Goal: Task Accomplishment & Management: Manage account settings

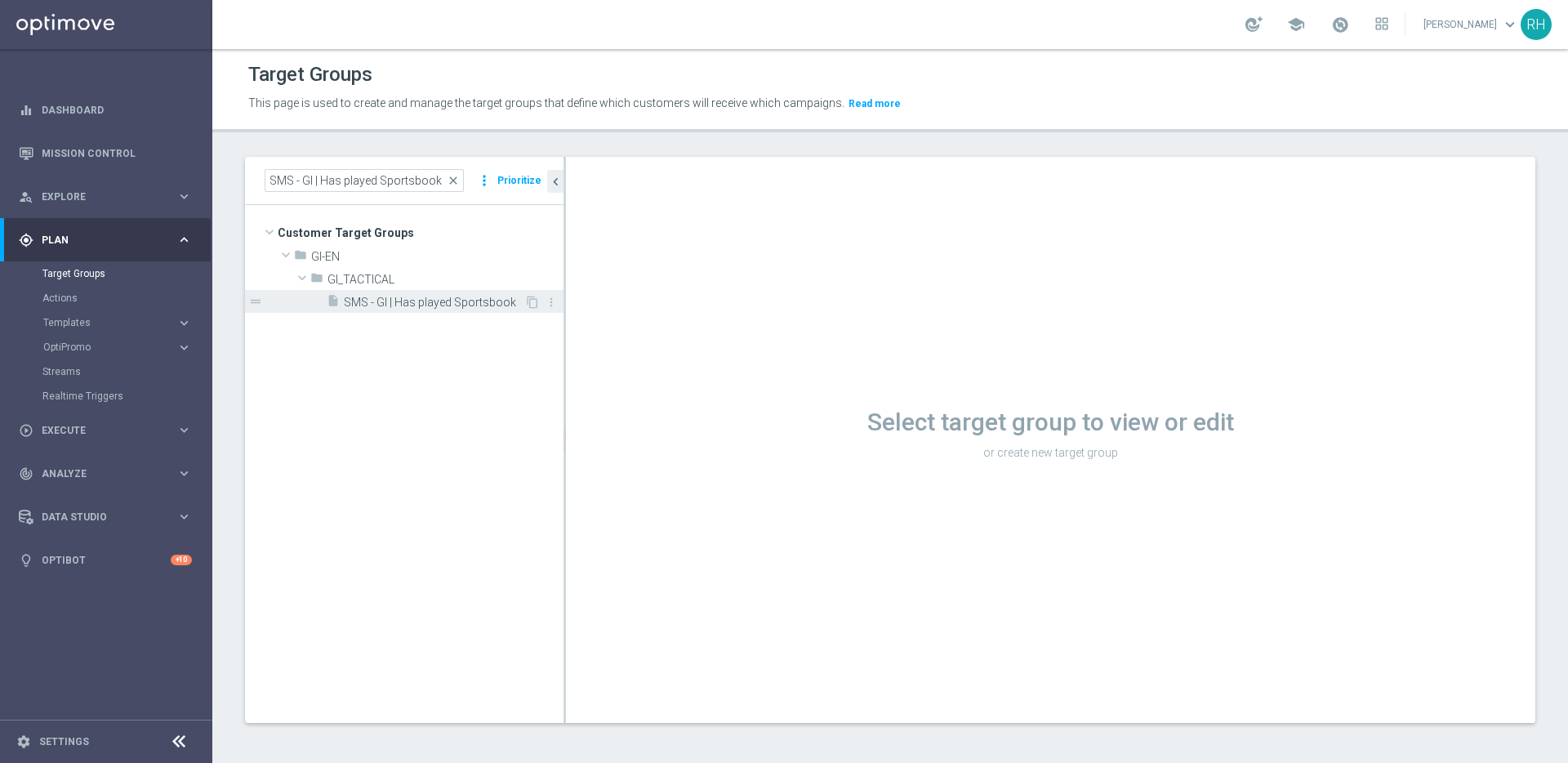
type input "SMS - GI | Has played Sportsbook"
click at [401, 295] on span "SMS - GI | Has played Sportsbook" at bounding box center [434, 302] width 181 height 14
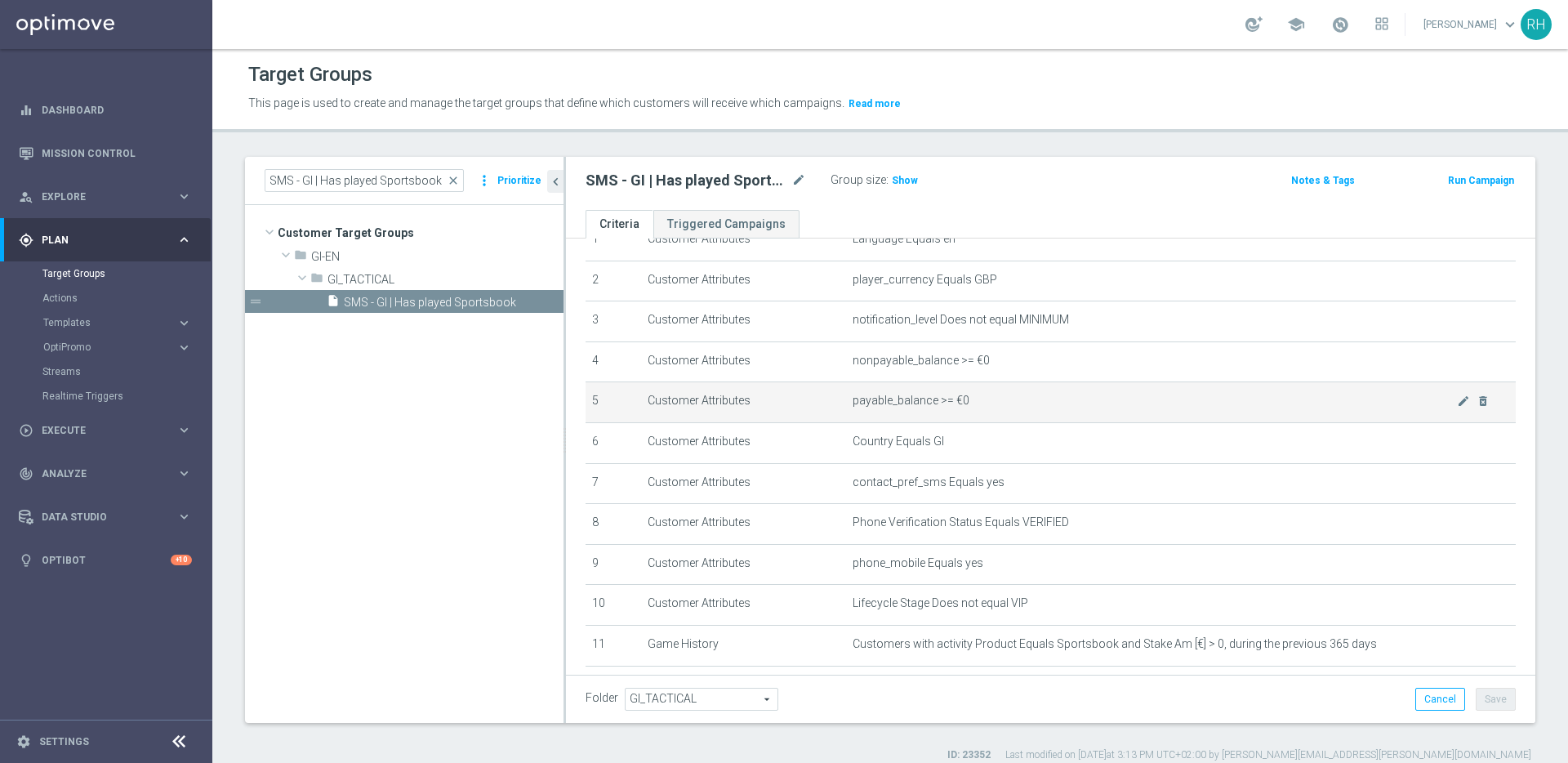
scroll to position [159, 0]
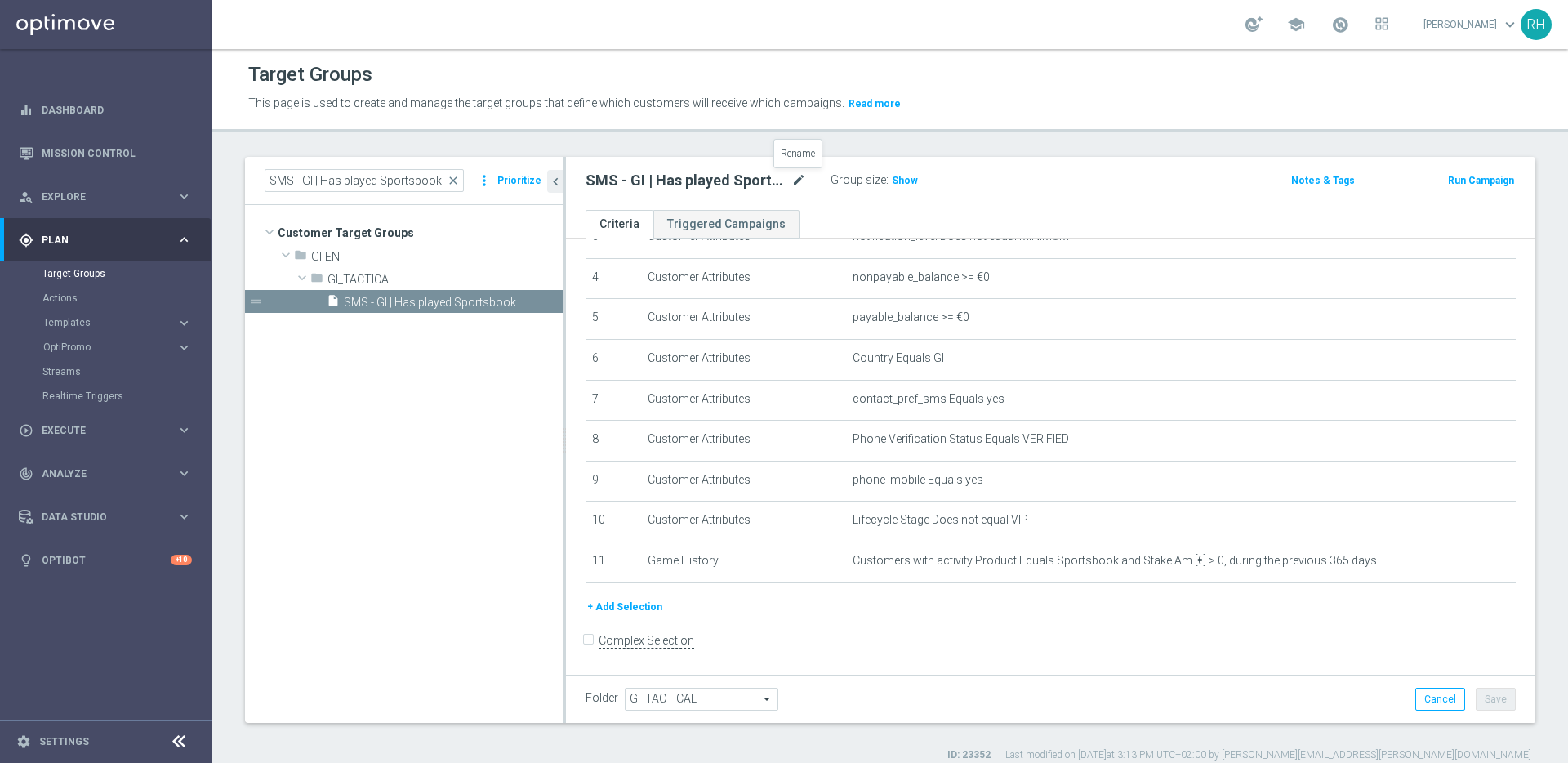
click at [799, 180] on icon "mode_edit" at bounding box center [799, 180] width 15 height 20
click at [799, 180] on input "SMS - GI | Has played Sportsbook" at bounding box center [695, 182] width 220 height 22
type input "SMS - GI | Has played Sportsbook 365 days"
click at [1041, 128] on header "Target Groups This page is used to create and manage the target groups that def…" at bounding box center [890, 90] width 1356 height 83
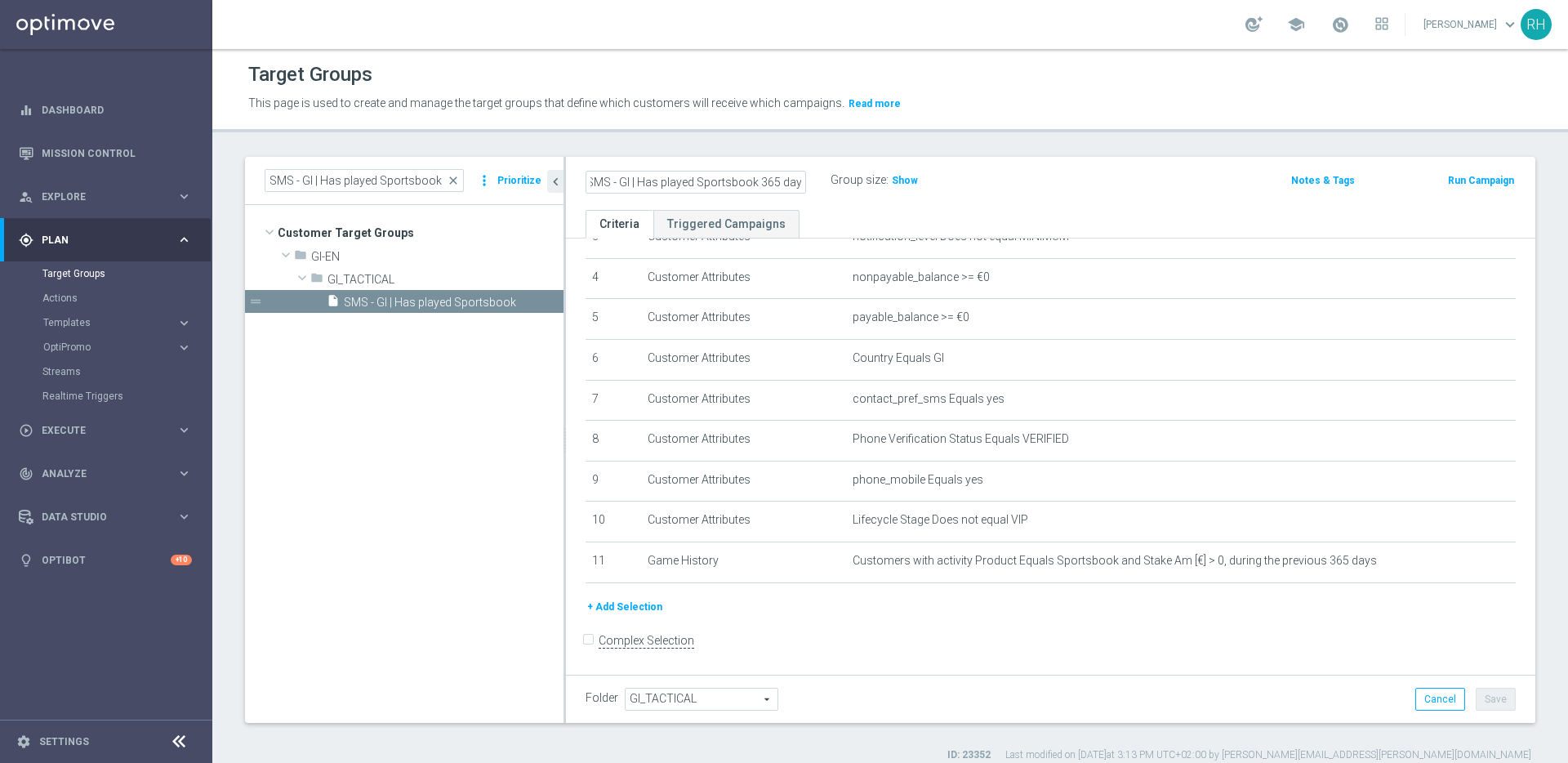
scroll to position [0, 0]
click at [1476, 703] on button "Save" at bounding box center [1496, 699] width 40 height 22
click at [627, 180] on h2 "SMS - GI | Has played Sportsbook 365 days" at bounding box center [687, 180] width 202 height 20
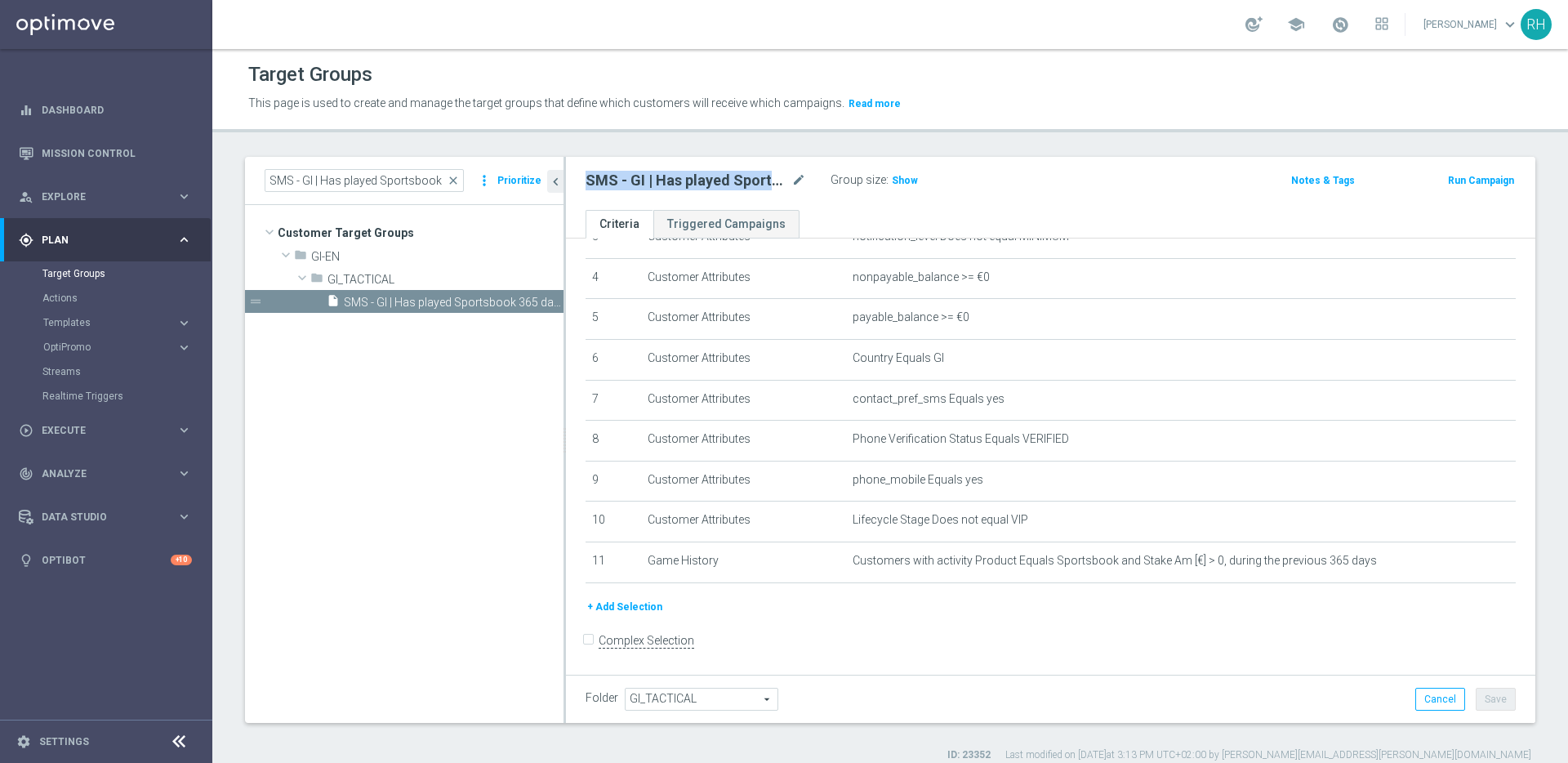
click at [627, 180] on h2 "SMS - GI | Has played Sportsbook 365 days" at bounding box center [687, 180] width 202 height 20
copy div "SMS - GI | Has played Sportsbook 365 days"
click at [1150, 634] on form "Complex Selection Invalid Expression" at bounding box center [1051, 658] width 931 height 60
click at [908, 192] on div "SMS - GI | Has played Sportsbook 365 days mode_edit Group size : Show Notes & T…" at bounding box center [1051, 183] width 969 height 53
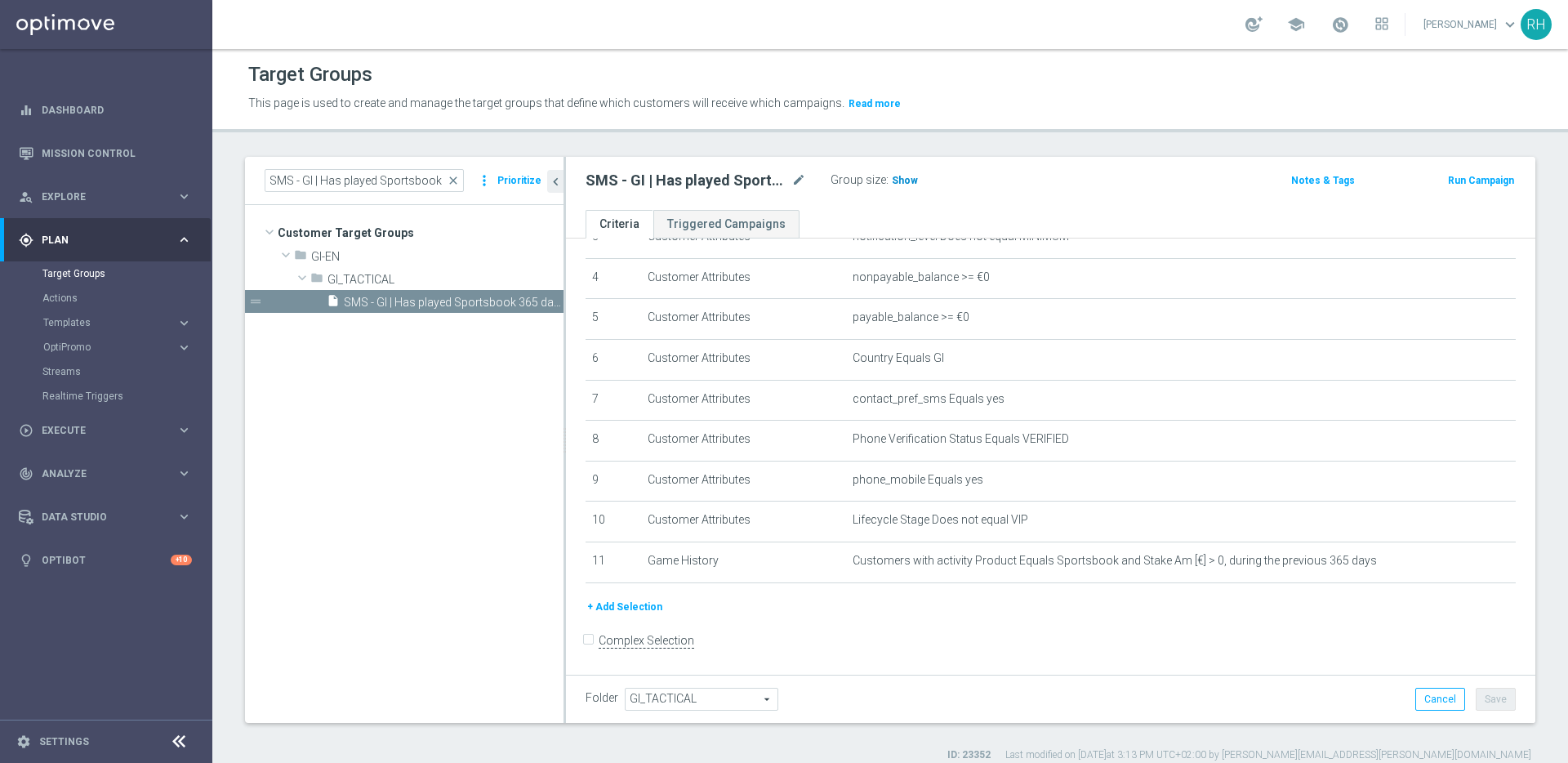
click at [909, 173] on h3 "Show" at bounding box center [904, 180] width 29 height 18
click at [132, 146] on link "Mission Control" at bounding box center [116, 153] width 150 height 43
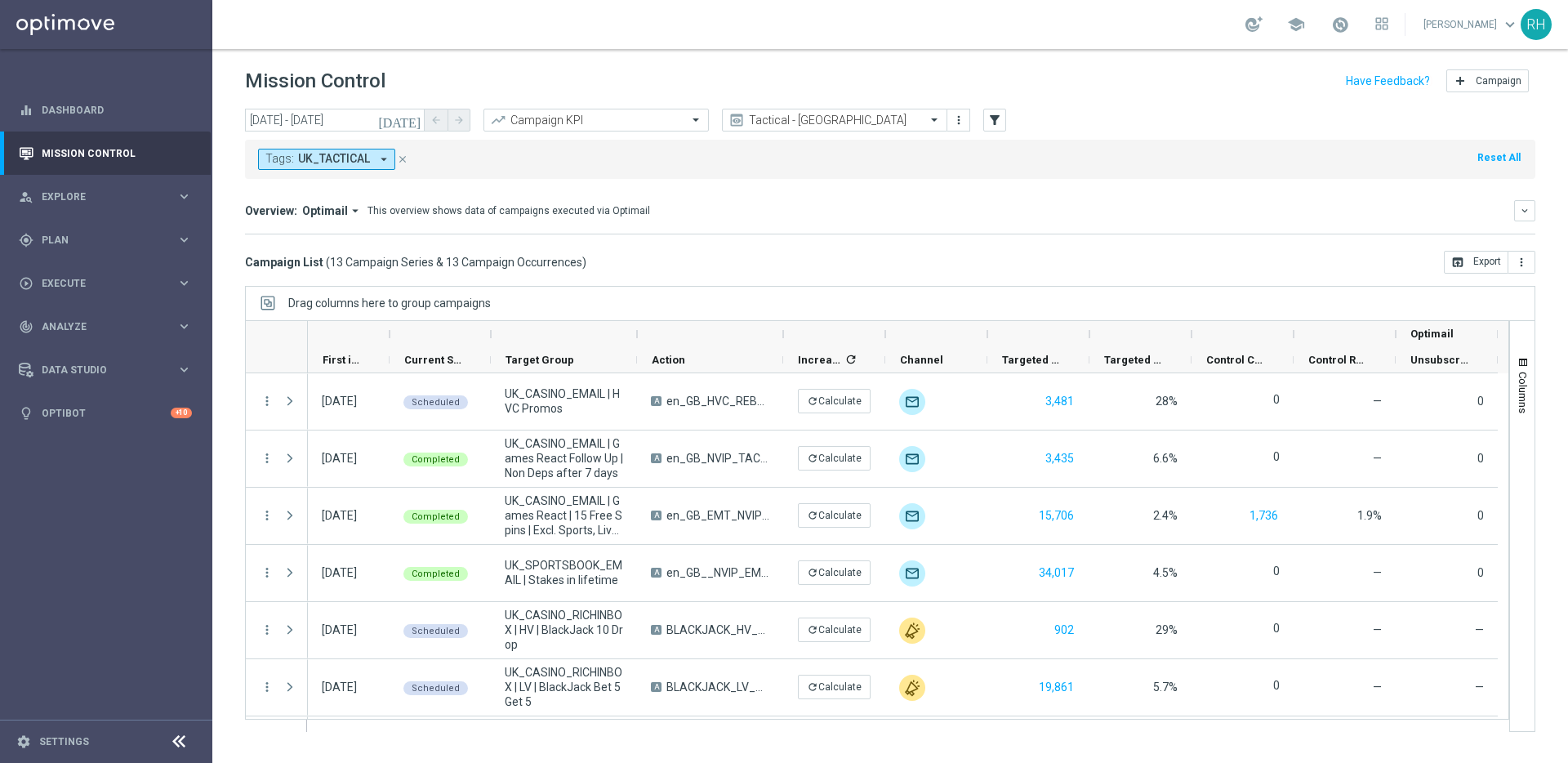
click at [1153, 280] on div "[DATE] [DATE] - [DATE] arrow_back arrow_forward Campaign KPI trending_up Tactic…" at bounding box center [890, 428] width 1356 height 639
click at [1124, 268] on div "Campaign List ( 13 Campaign Series & 13 Campaign Occurrences ) open_in_browser …" at bounding box center [889, 262] width 1291 height 22
click at [1036, 238] on mini-dashboard "Overview: Optimail arrow_drop_down This overview shows data of campaigns execut…" at bounding box center [889, 215] width 1291 height 72
click at [1035, 238] on mini-dashboard "Overview: Optimail arrow_drop_down This overview shows data of campaigns execut…" at bounding box center [889, 215] width 1291 height 72
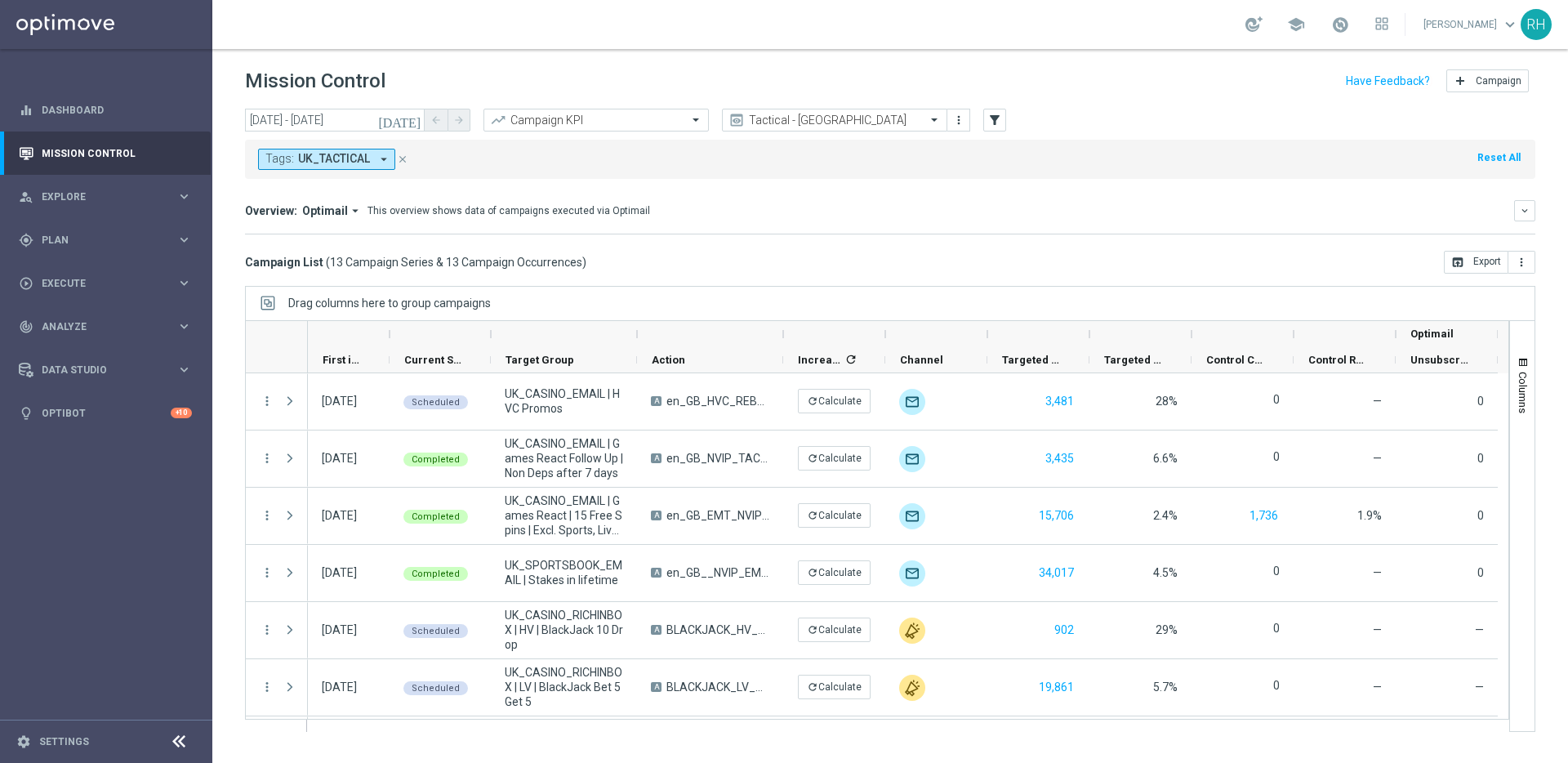
click at [1325, 126] on div "[DATE] [DATE] - [DATE] arrow_back arrow_forward Campaign KPI trending_up Tactic…" at bounding box center [889, 121] width 1291 height 24
click at [1213, 145] on div "Tags: UK_TACTICAL arrow_drop_down close Reset All" at bounding box center [889, 159] width 1291 height 39
